Goal: Transaction & Acquisition: Purchase product/service

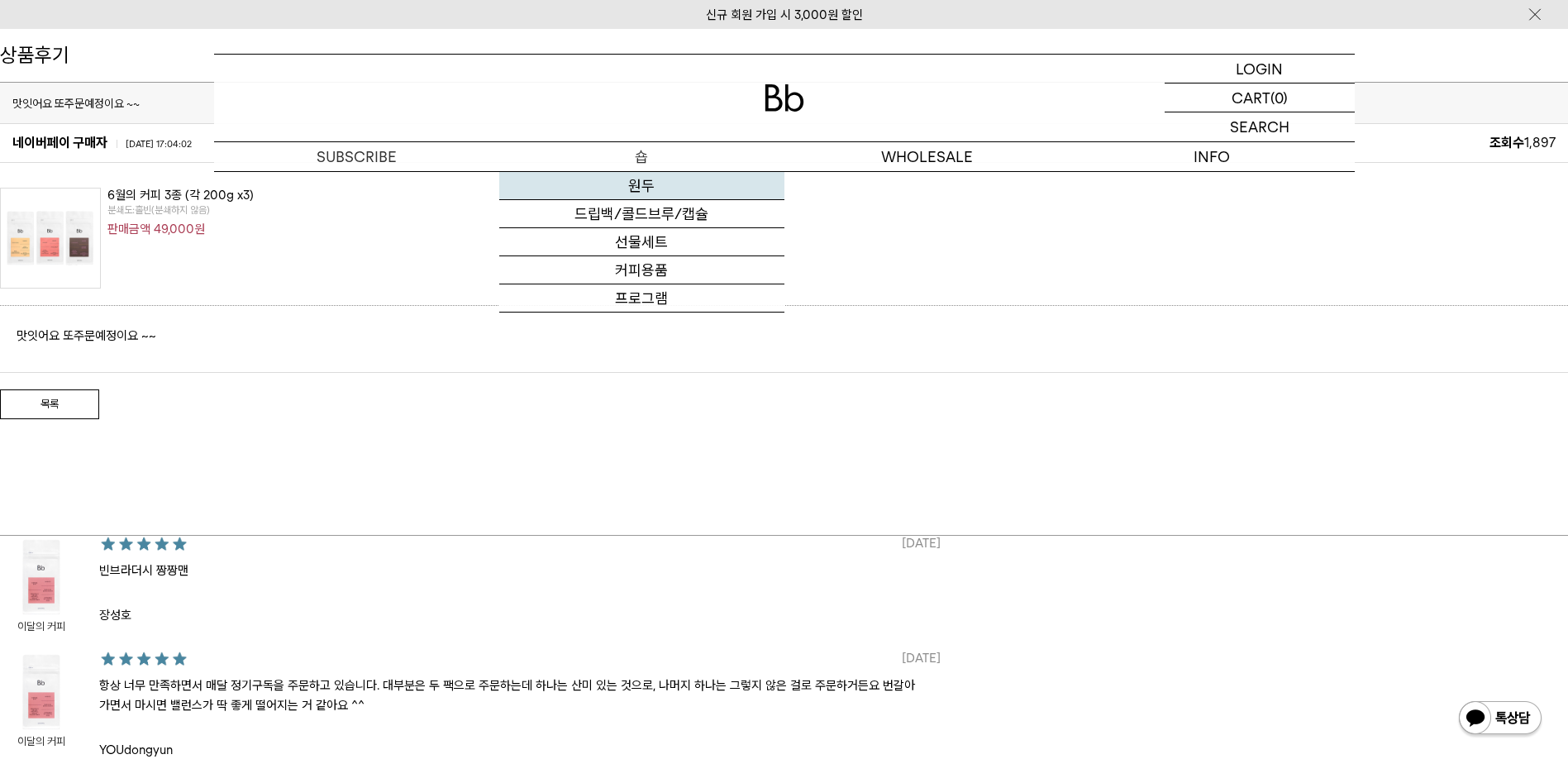
click at [650, 181] on link "원두" at bounding box center [641, 185] width 285 height 28
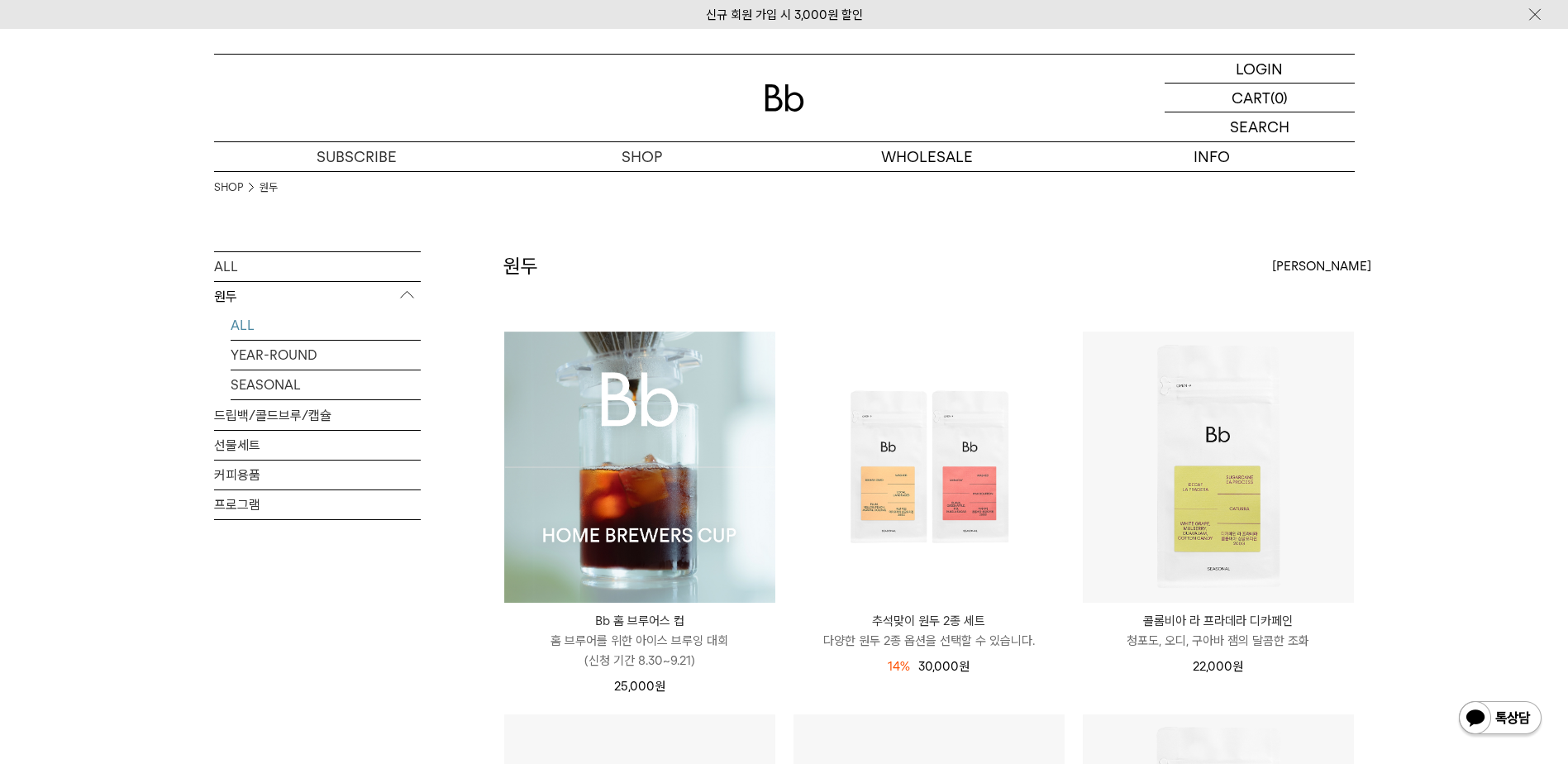
click at [265, 324] on link "ALL" at bounding box center [325, 326] width 190 height 29
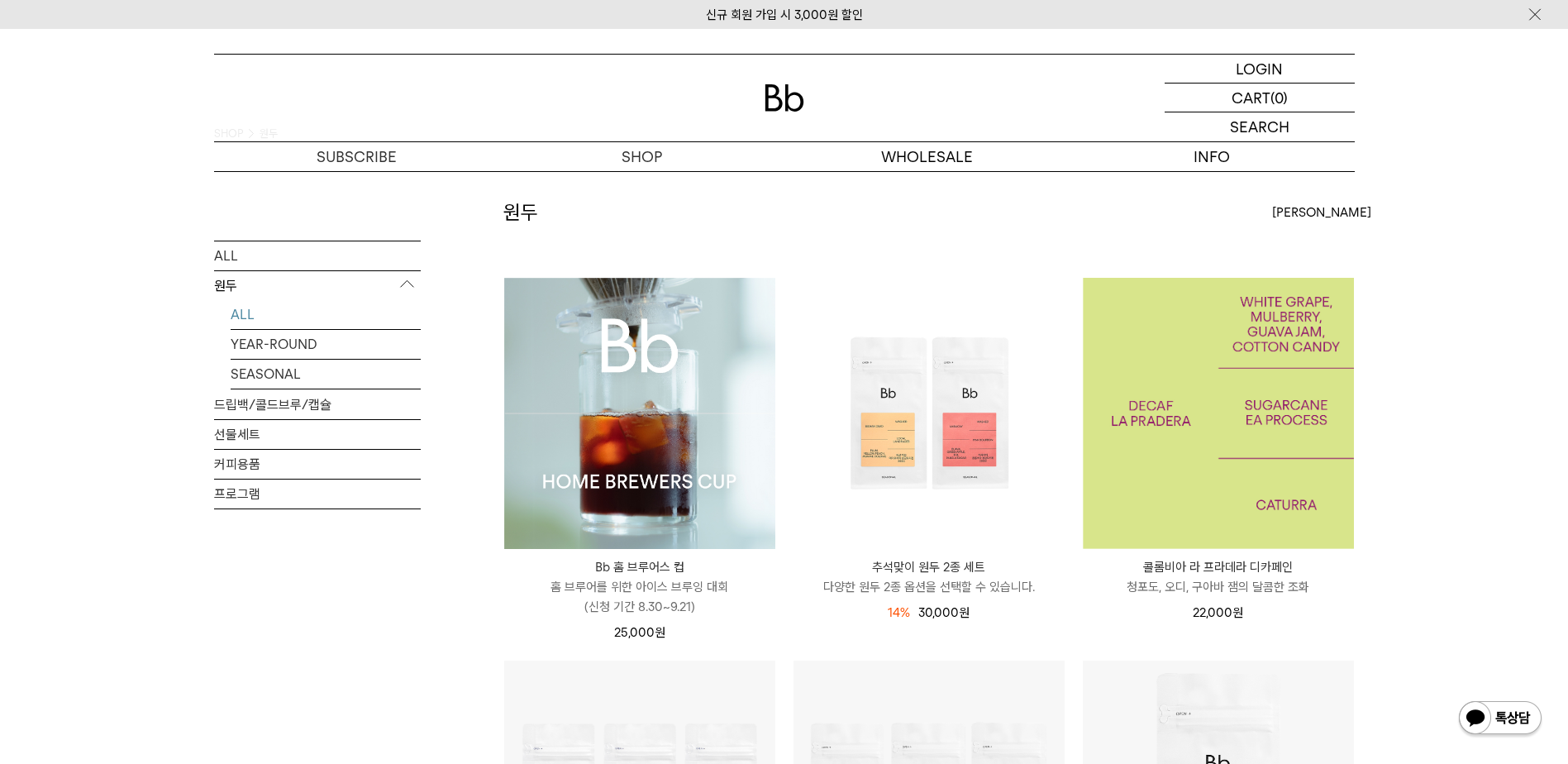
scroll to position [83, 0]
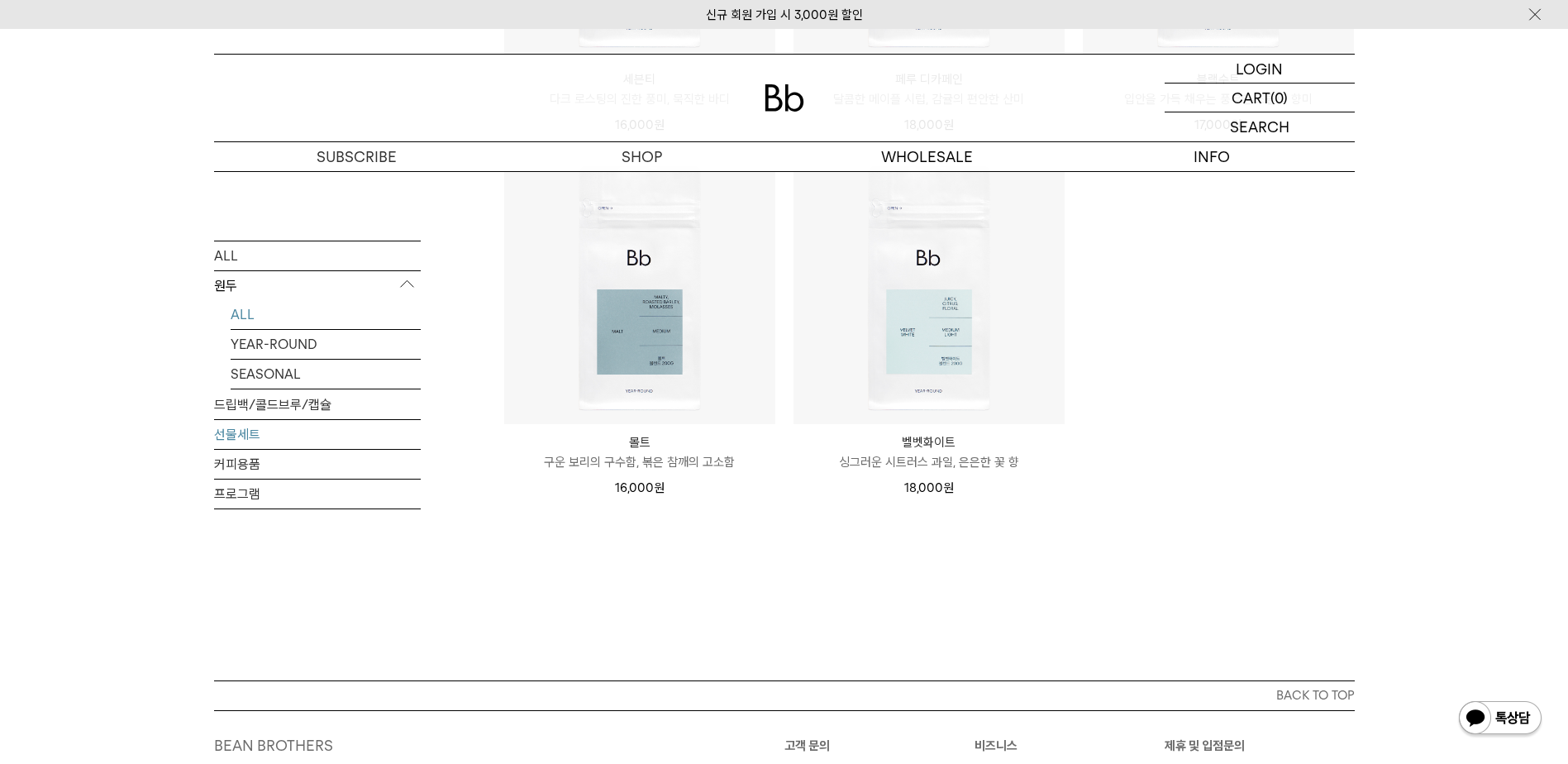
scroll to position [1157, 0]
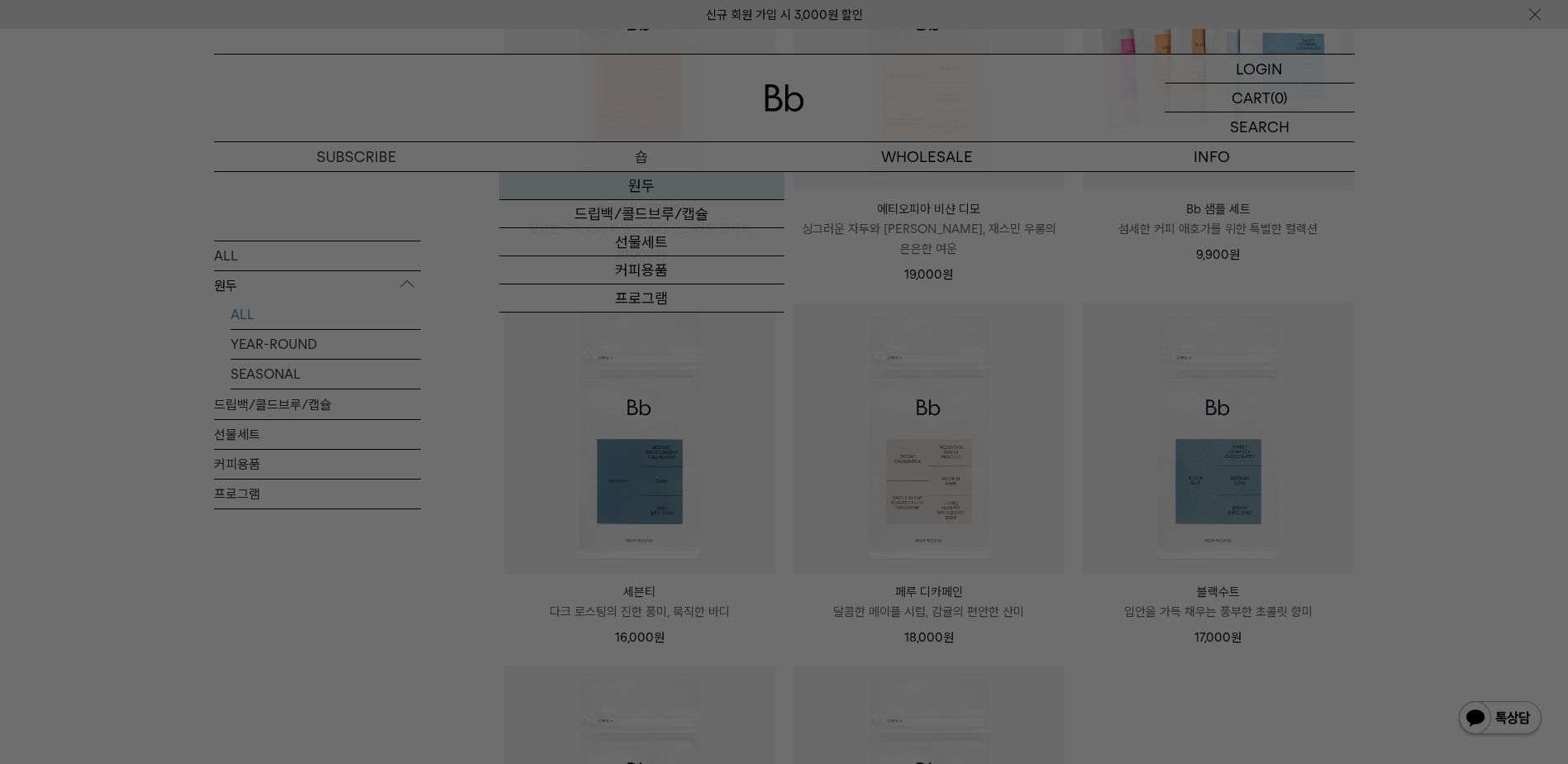
click at [647, 183] on body "신규 회원 가입 시 3,000원 할인 LOGIN 로그인 LOGIN 로그인 CART 장바구니 (0) SEARCH 검색 검색폼 ** 추천상품" at bounding box center [784, 190] width 1568 height 2636
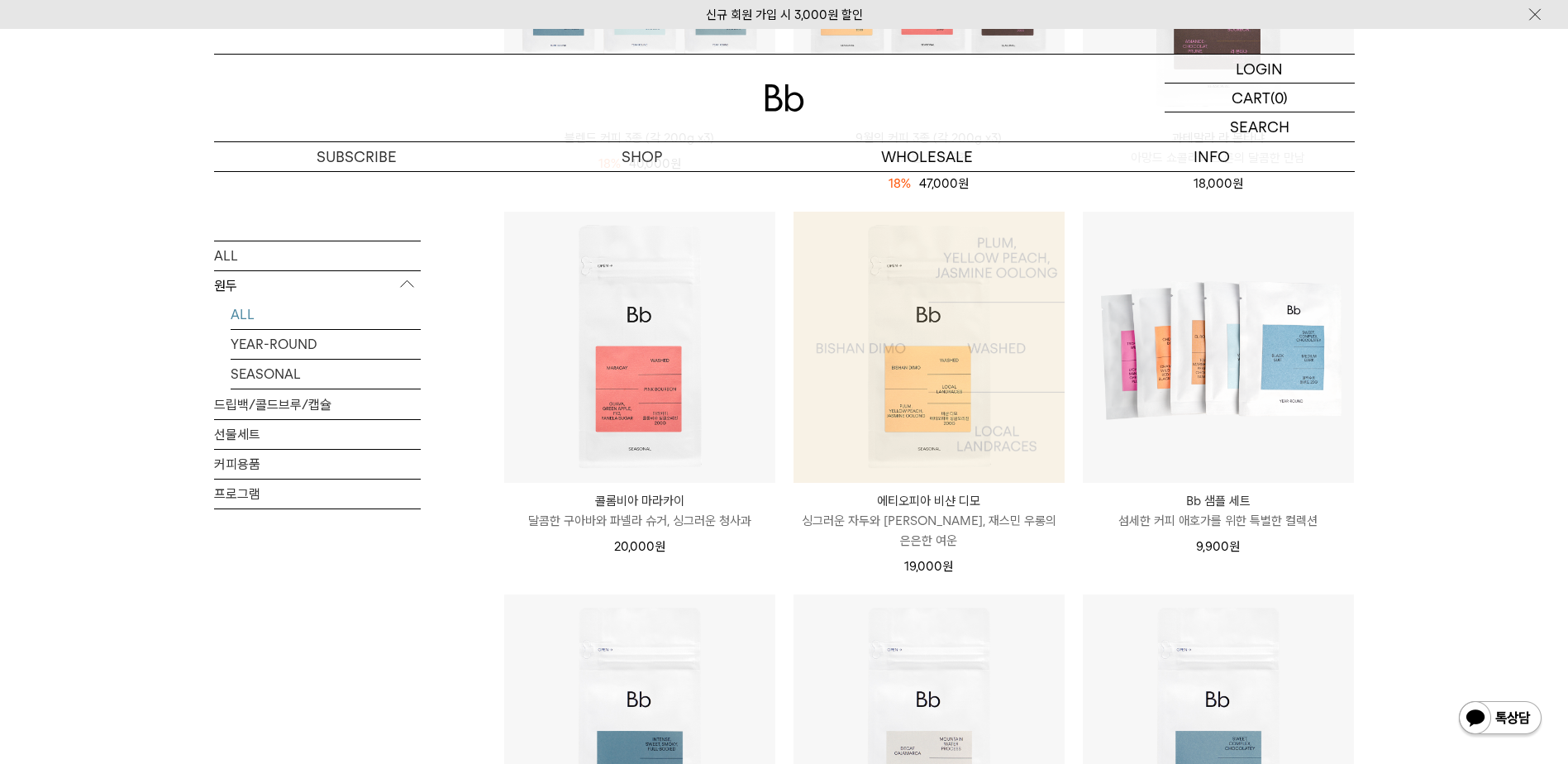
scroll to position [827, 0]
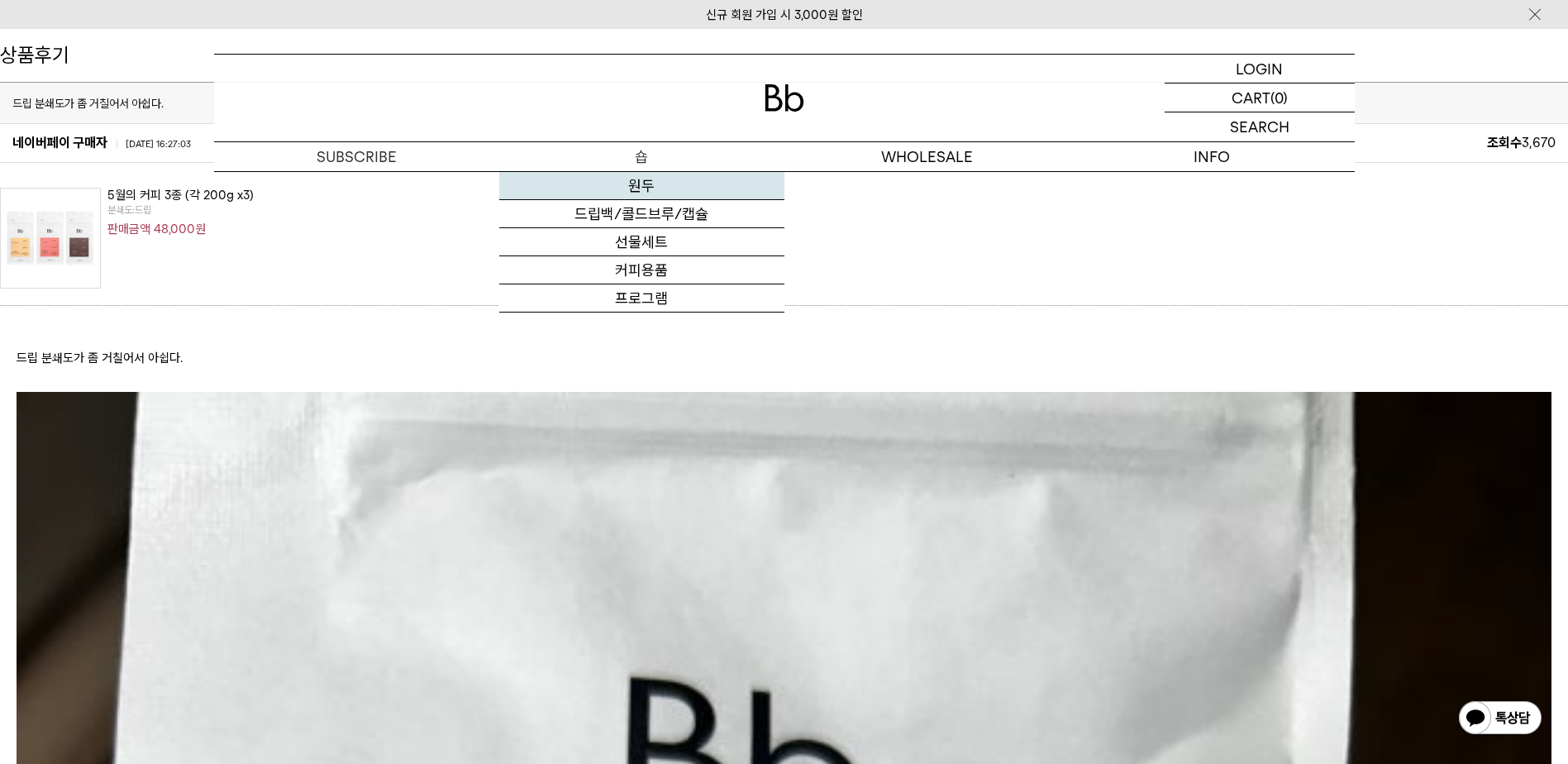
click at [646, 185] on link "원두" at bounding box center [641, 185] width 285 height 28
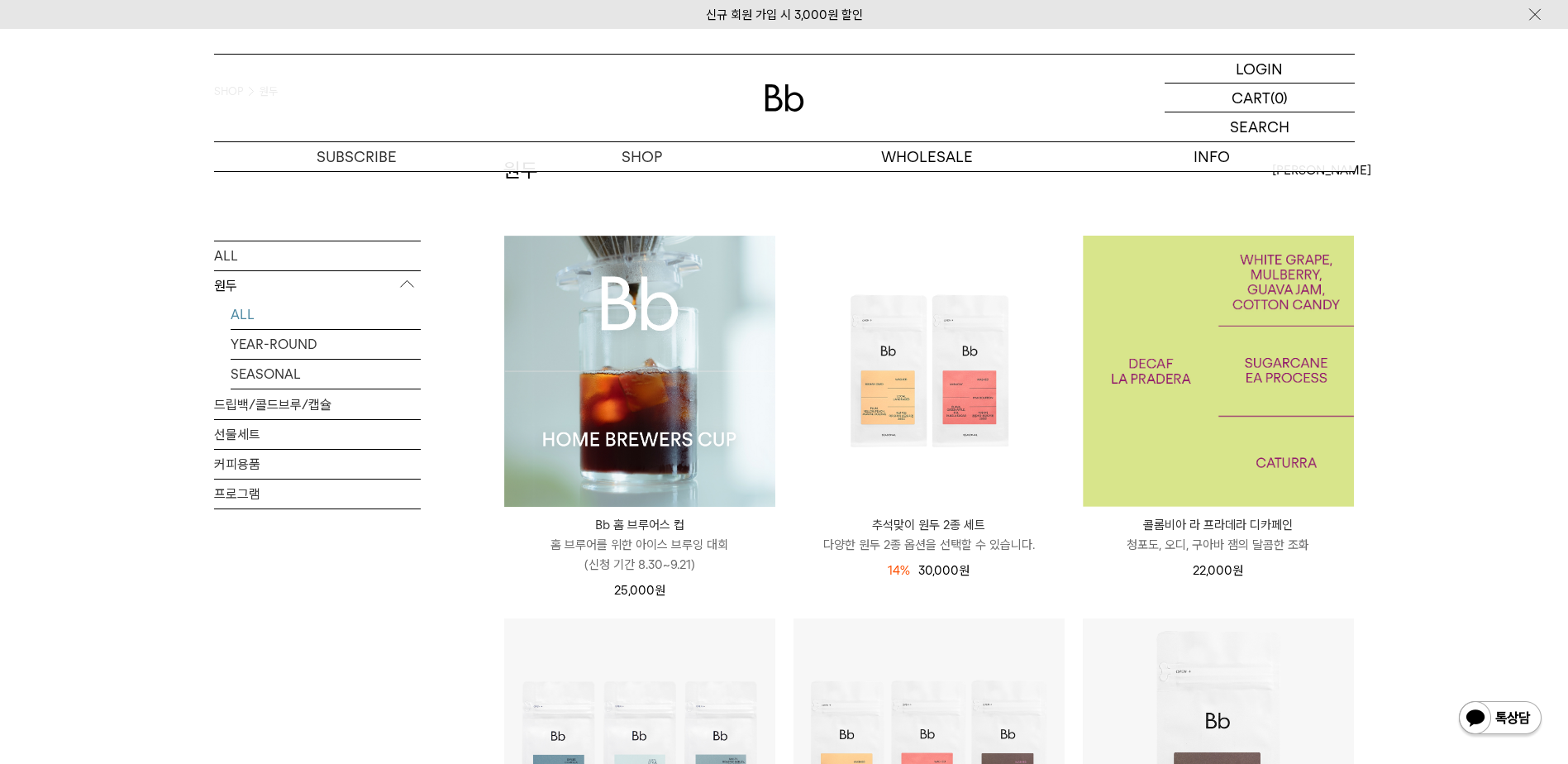
scroll to position [413, 0]
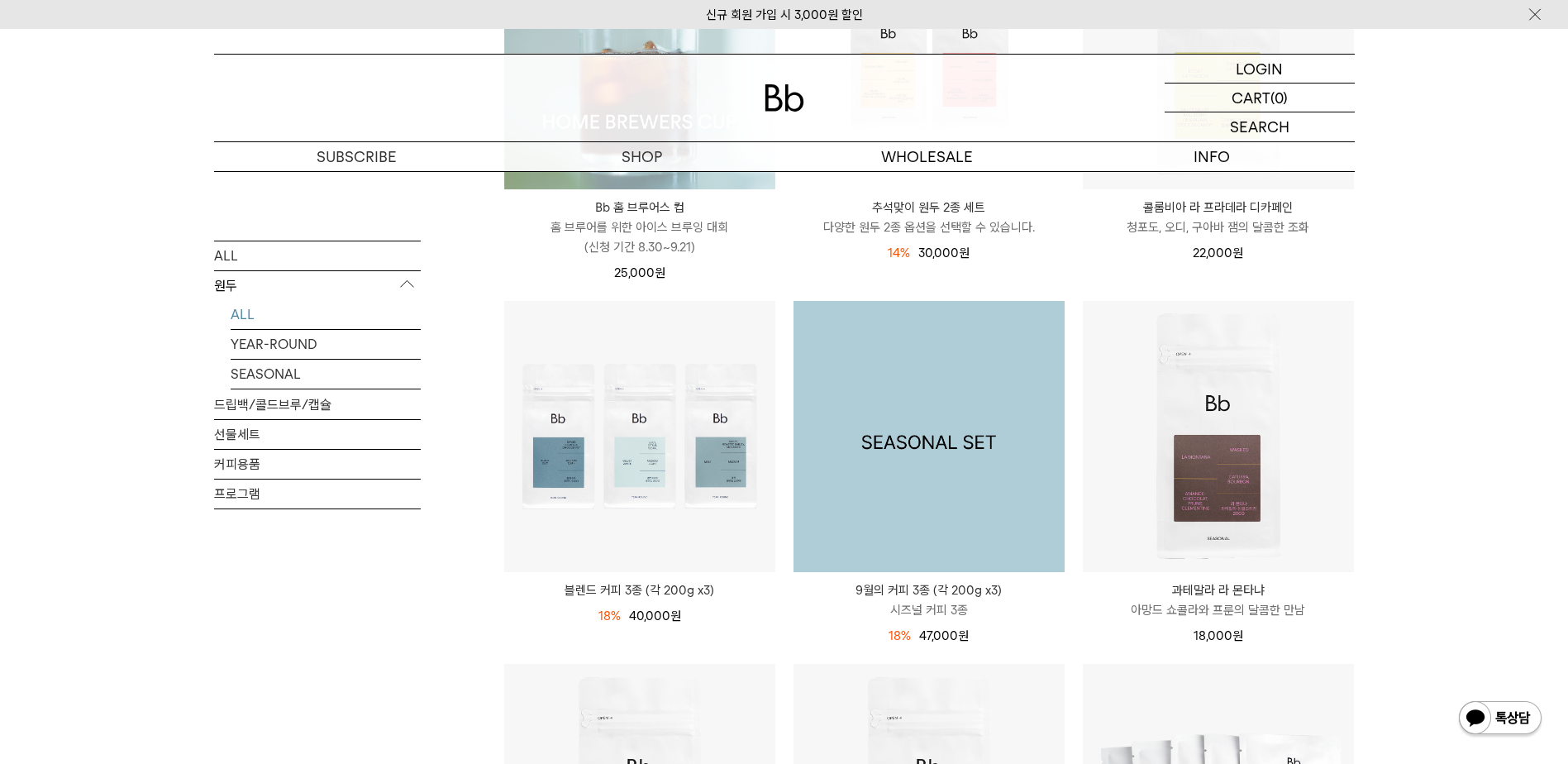
click at [997, 368] on img at bounding box center [928, 435] width 271 height 271
click at [875, 360] on img at bounding box center [928, 435] width 271 height 271
click at [866, 335] on img at bounding box center [928, 435] width 271 height 271
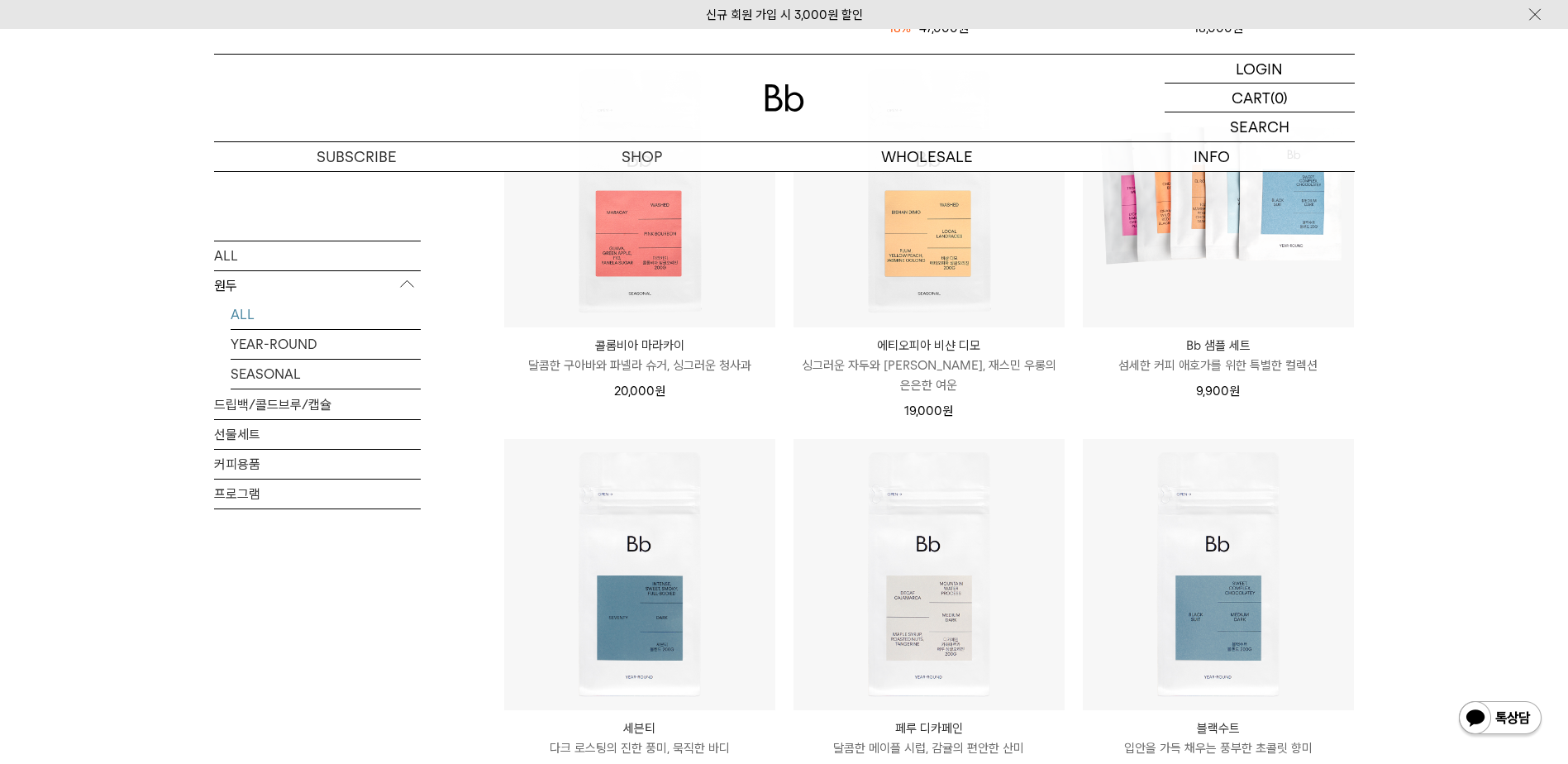
scroll to position [992, 0]
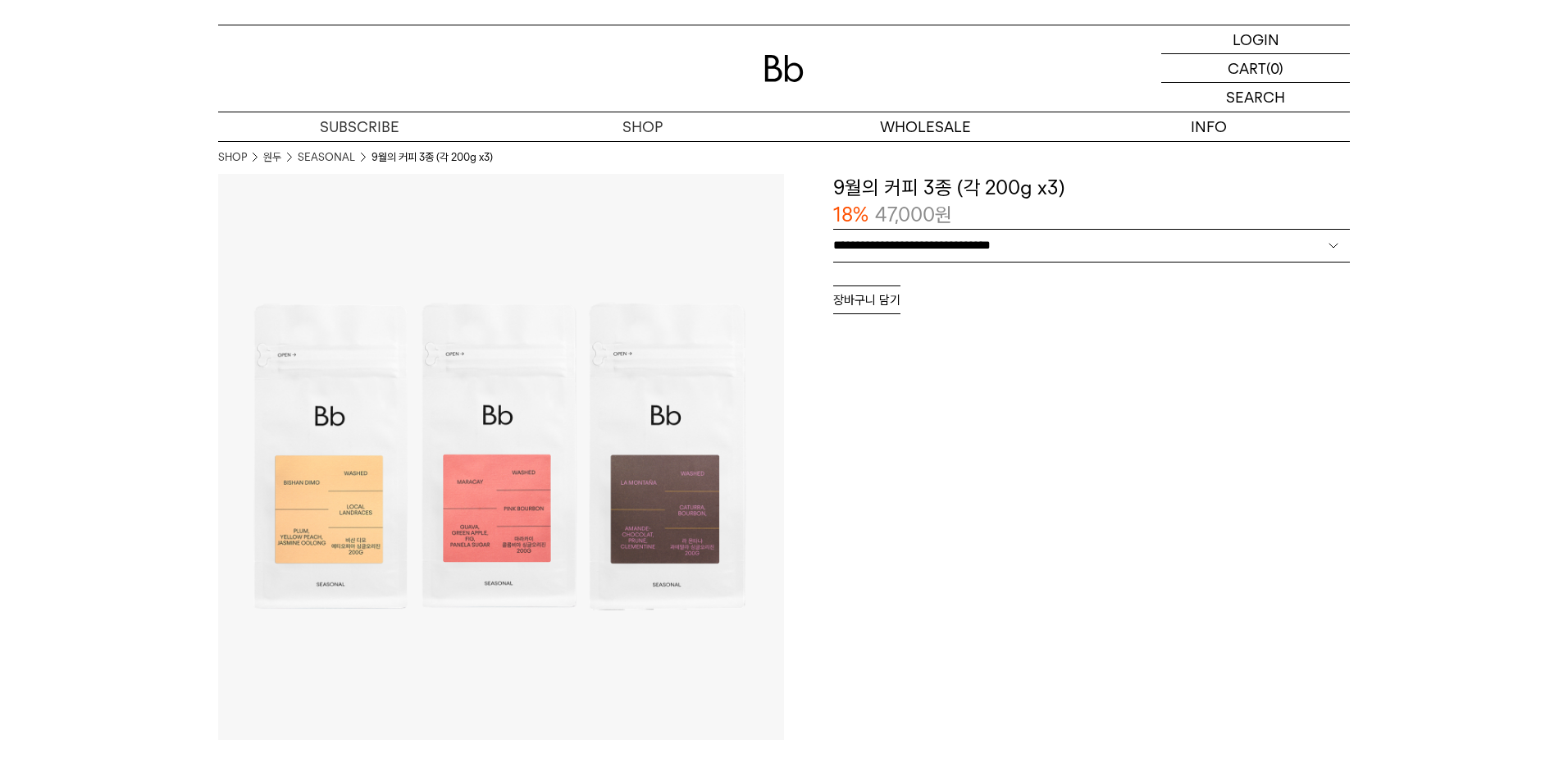
click at [1013, 249] on select "**********" at bounding box center [1092, 245] width 517 height 32
click at [623, 322] on div "SHOP 숍 ALL 원두 ALL YEAR-ROUND SEASONAL 드립백/콜드브루/캡슐 선물세트 커피용품 프로그램 SHOP 원두 SEASON…" at bounding box center [784, 451] width 1568 height 903
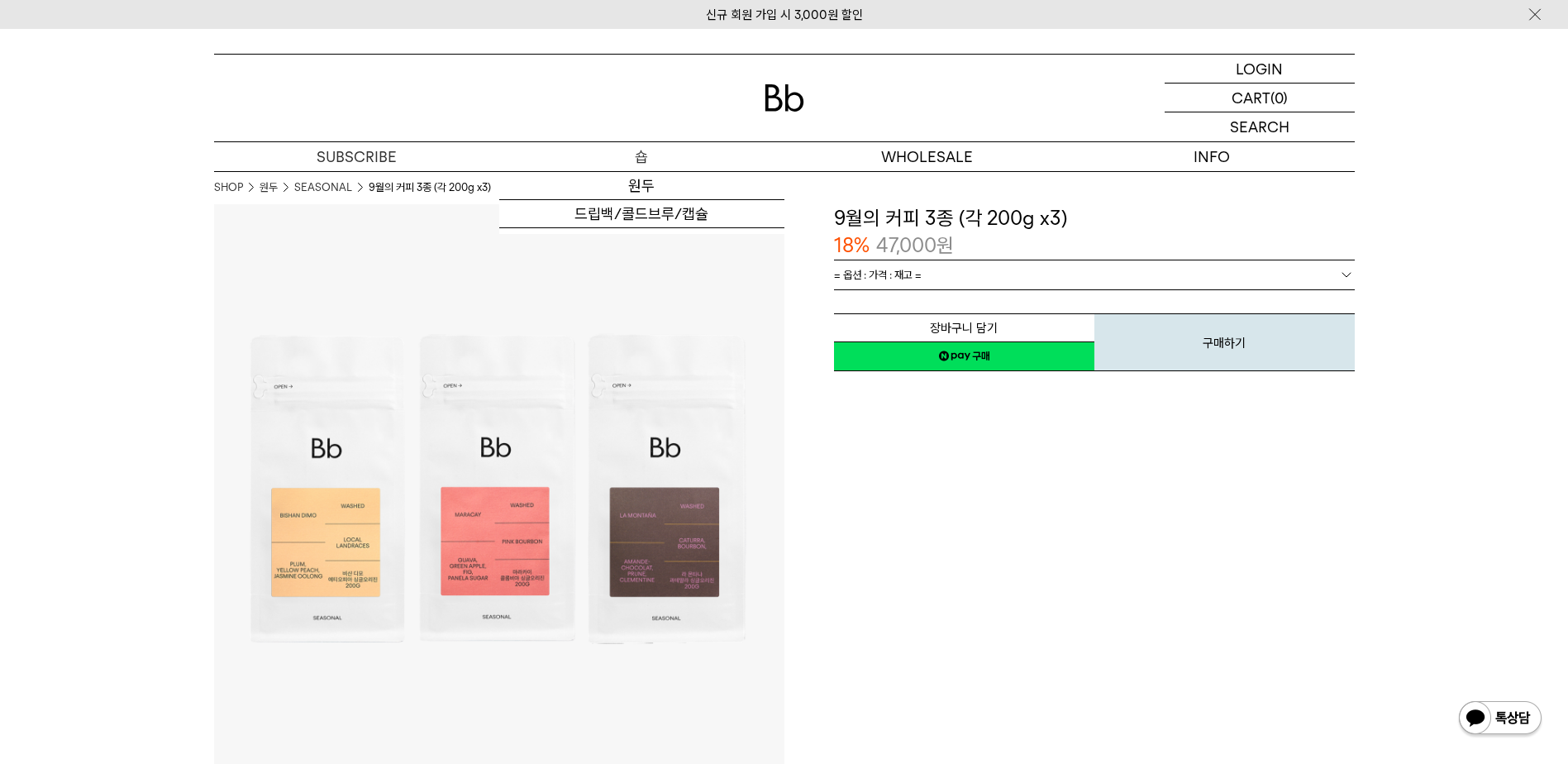
click at [624, 152] on p "숍" at bounding box center [641, 157] width 285 height 29
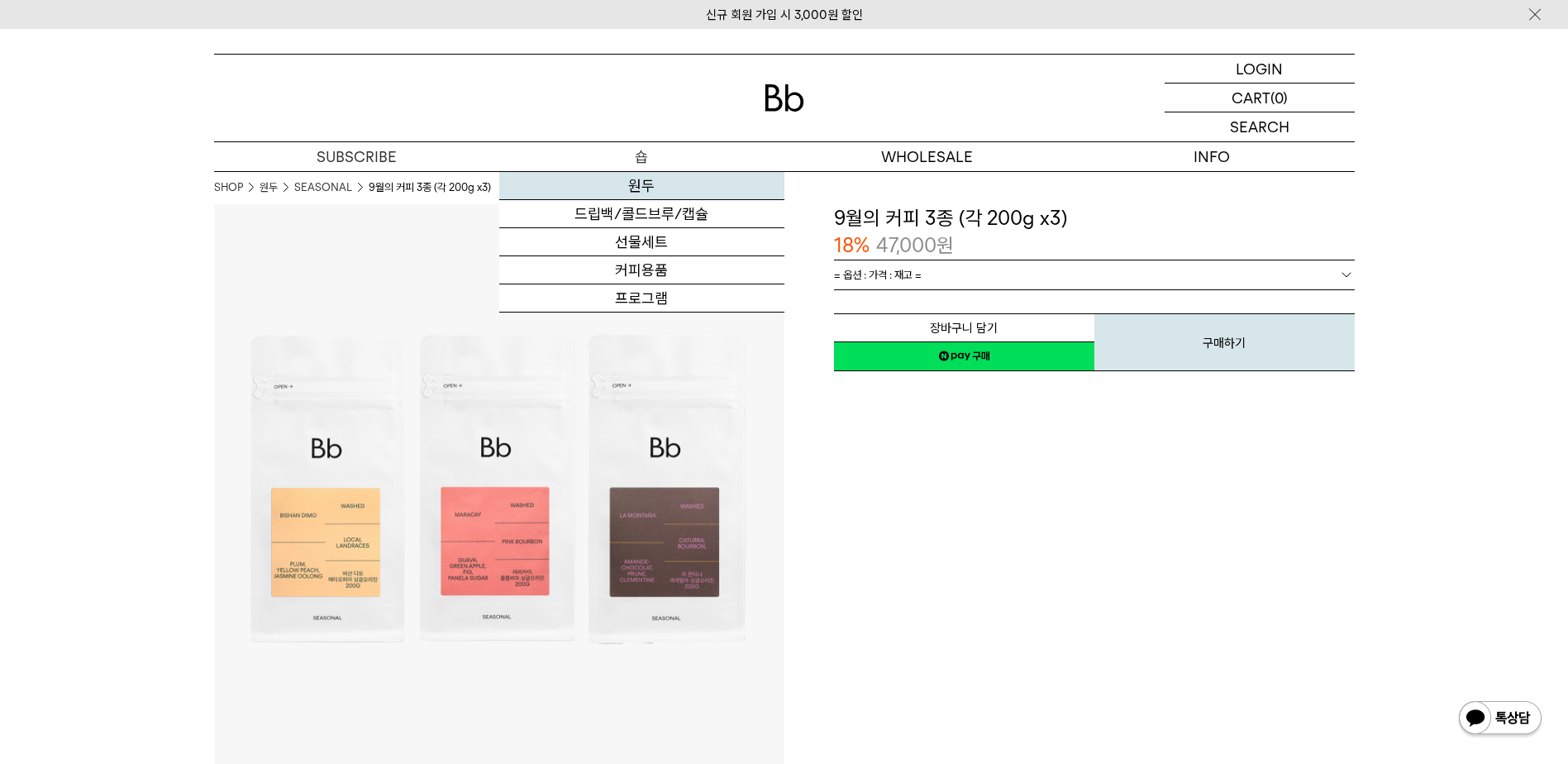
click at [636, 188] on link "원두" at bounding box center [641, 185] width 285 height 28
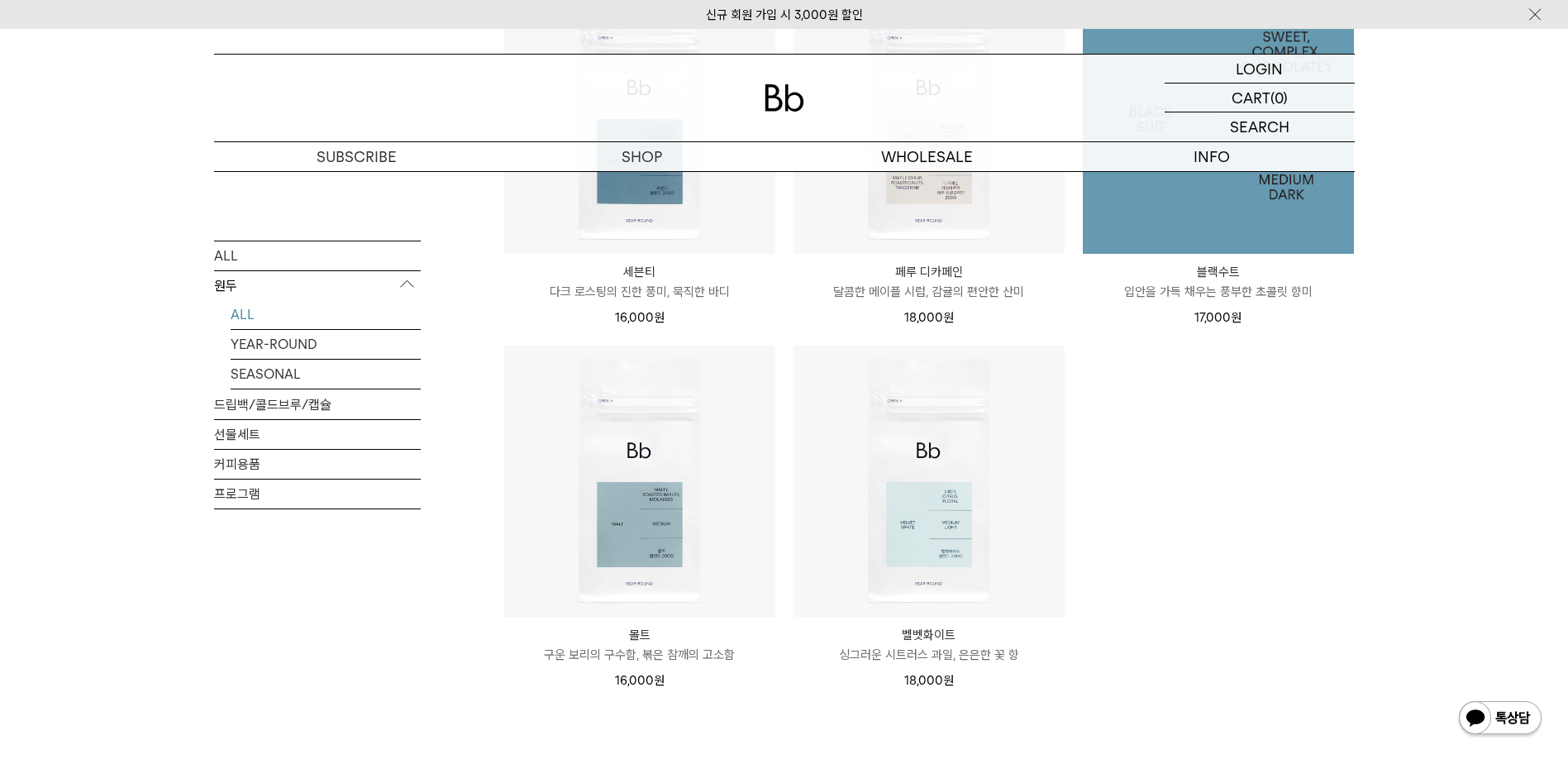
scroll to position [1488, 0]
